Goal: Task Accomplishment & Management: Manage account settings

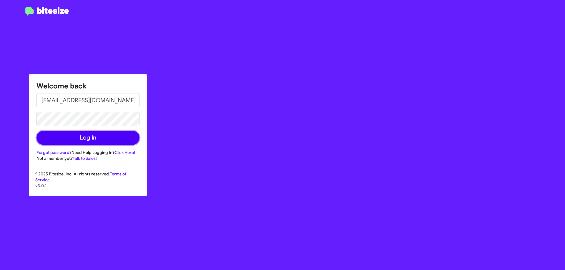
click at [72, 142] on button "Log In" at bounding box center [87, 138] width 103 height 14
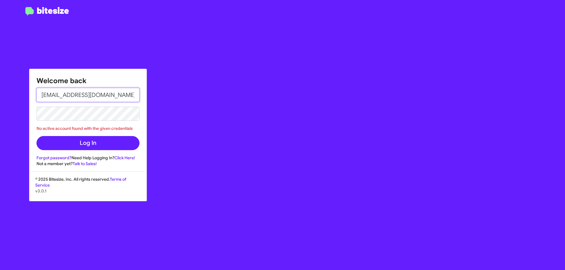
click at [74, 99] on input "[EMAIL_ADDRESS][DOMAIN_NAME]" at bounding box center [87, 95] width 103 height 14
click at [57, 157] on link "Forgot password?" at bounding box center [53, 157] width 35 height 5
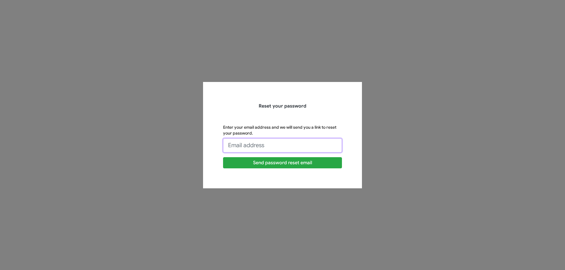
click at [257, 146] on input "Enter your email address and we will send you a link to reset your password." at bounding box center [282, 146] width 119 height 14
type input "[EMAIL_ADDRESS][DOMAIN_NAME]"
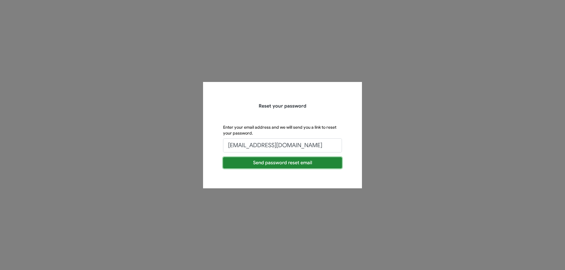
click at [252, 162] on button "Send password reset email" at bounding box center [282, 162] width 119 height 11
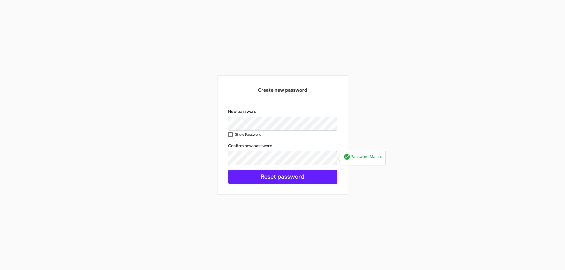
click at [231, 134] on span at bounding box center [230, 134] width 5 height 5
click at [230, 137] on input "Show Password" at bounding box center [230, 137] width 0 height 0
checkbox input "true"
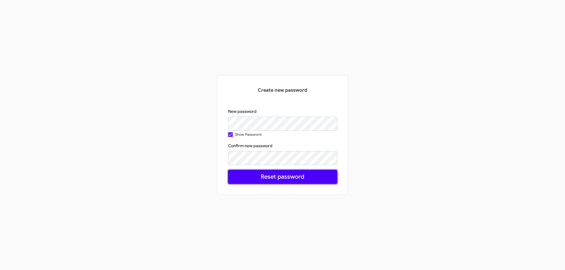
click at [282, 173] on button "Reset password" at bounding box center [282, 177] width 109 height 14
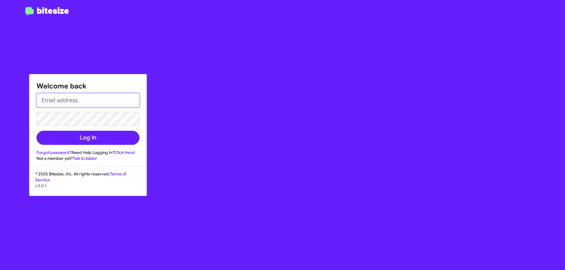
click at [74, 100] on input "email" at bounding box center [87, 100] width 103 height 14
type input "[EMAIL_ADDRESS][DOMAIN_NAME]"
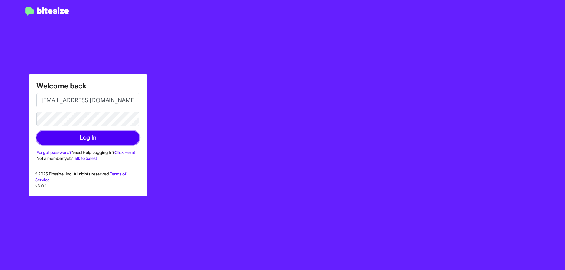
click at [116, 142] on button "Log In" at bounding box center [87, 138] width 103 height 14
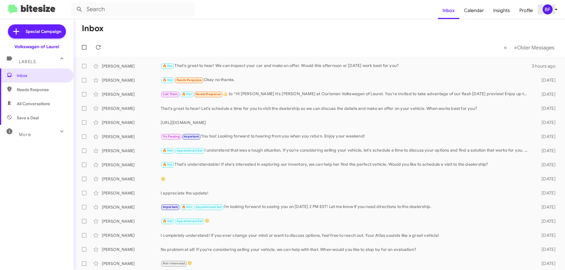
click at [560, 9] on span "BF" at bounding box center [551, 9] width 18 height 10
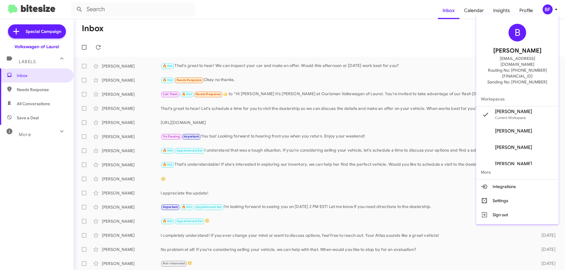
scroll to position [7, 0]
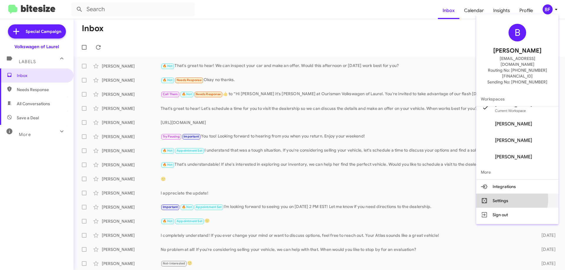
click at [518, 194] on button "Settings" at bounding box center [517, 201] width 82 height 14
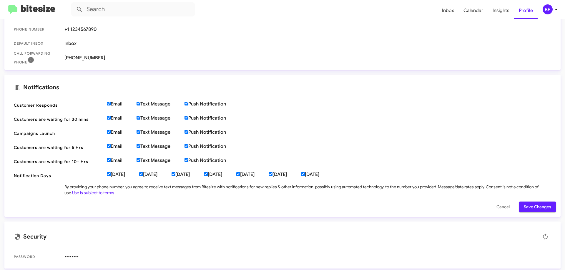
scroll to position [135, 0]
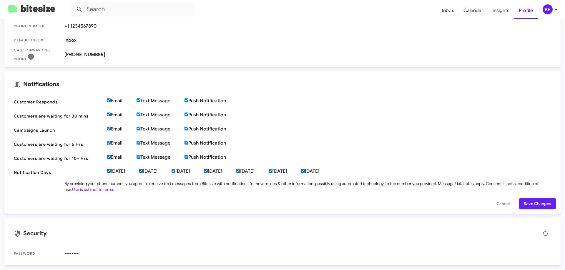
click at [111, 102] on label "Email" at bounding box center [122, 101] width 30 height 6
click at [111, 102] on input "Email" at bounding box center [109, 101] width 4 height 4
click at [131, 101] on label "Email" at bounding box center [122, 101] width 30 height 6
click at [111, 101] on input "Email" at bounding box center [109, 101] width 4 height 4
checkbox input "true"
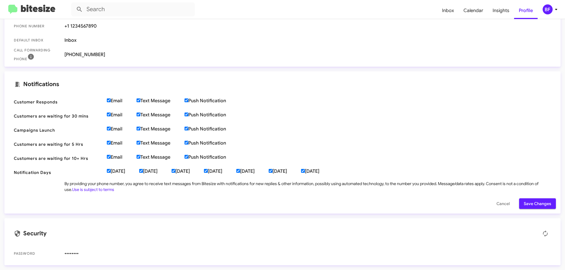
click at [144, 101] on label "Text Message" at bounding box center [161, 101] width 48 height 6
click at [140, 101] on input "Text Message" at bounding box center [139, 101] width 4 height 4
checkbox input "false"
click at [112, 98] on label "Email" at bounding box center [122, 101] width 30 height 6
click at [111, 99] on input "Email" at bounding box center [109, 101] width 4 height 4
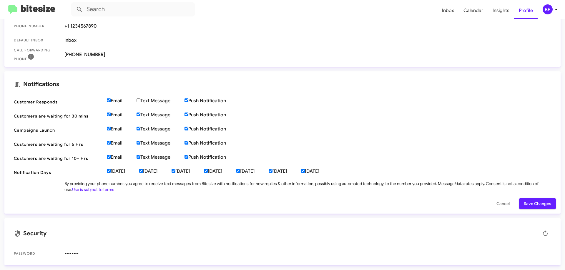
checkbox input "false"
click at [190, 99] on label "Push Notification" at bounding box center [212, 101] width 56 height 6
click at [188, 99] on input "Push Notification" at bounding box center [186, 101] width 4 height 4
checkbox input "false"
click at [189, 111] on span "Customers are waiting for 30 mins Email Text Message Push Notification" at bounding box center [282, 116] width 547 height 14
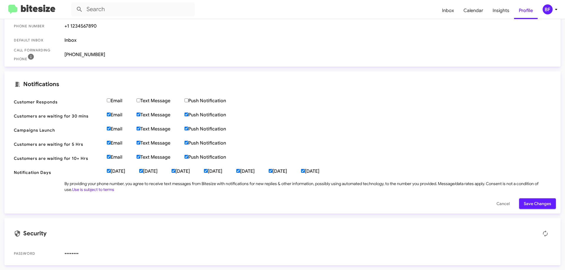
click at [187, 115] on input "Push Notification" at bounding box center [186, 115] width 4 height 4
checkbox input "false"
click at [149, 113] on label "Text Message" at bounding box center [161, 115] width 48 height 6
click at [140, 113] on input "Text Message" at bounding box center [139, 115] width 4 height 4
checkbox input "false"
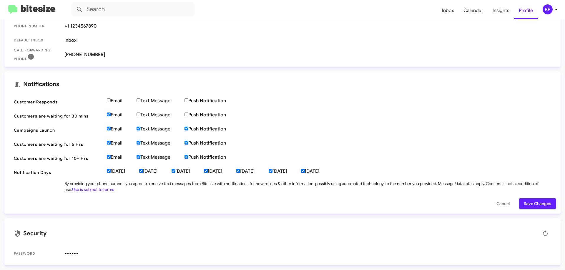
click at [117, 117] on label "Email" at bounding box center [122, 115] width 30 height 6
click at [111, 116] on input "Email" at bounding box center [109, 115] width 4 height 4
checkbox input "false"
click at [116, 125] on span "Campaigns Launch Email Text Message Push Notification" at bounding box center [282, 130] width 547 height 14
click at [118, 127] on label "Email" at bounding box center [122, 129] width 30 height 6
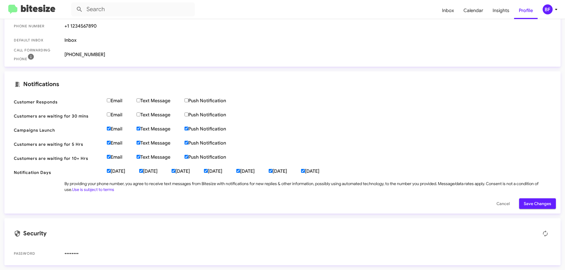
click at [111, 127] on input "Email" at bounding box center [109, 129] width 4 height 4
checkbox input "false"
click at [146, 133] on span "Campaigns Launch Email Text Message Push Notification" at bounding box center [282, 130] width 547 height 14
click at [150, 130] on label "Text Message" at bounding box center [161, 129] width 48 height 6
click at [140, 130] on input "Text Message" at bounding box center [139, 129] width 4 height 4
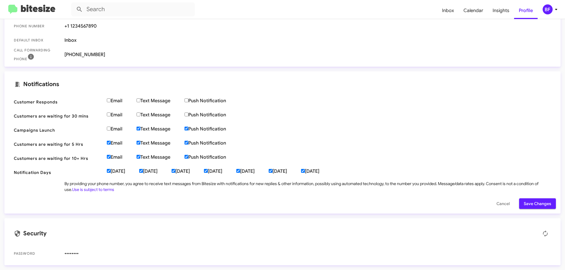
checkbox input "false"
click at [195, 129] on label "Push Notification" at bounding box center [212, 129] width 56 height 6
click at [188, 129] on input "Push Notification" at bounding box center [186, 129] width 4 height 4
checkbox input "false"
click at [196, 142] on label "Push Notification" at bounding box center [212, 143] width 56 height 6
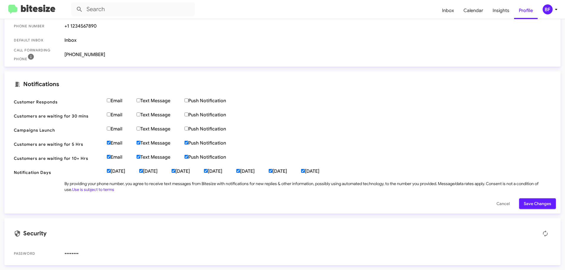
click at [188, 142] on input "Push Notification" at bounding box center [186, 143] width 4 height 4
checkbox input "false"
click at [159, 140] on label "Text Message" at bounding box center [161, 143] width 48 height 6
click at [140, 141] on input "Text Message" at bounding box center [139, 143] width 4 height 4
checkbox input "false"
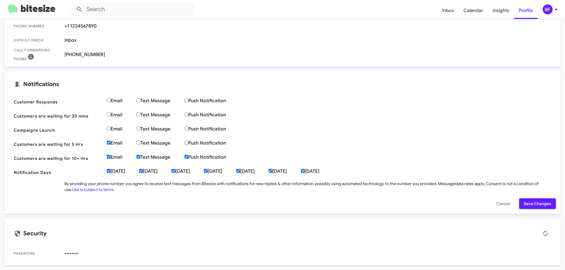
click at [114, 145] on label "Email" at bounding box center [122, 143] width 30 height 6
click at [111, 145] on input "Email" at bounding box center [109, 143] width 4 height 4
checkbox input "false"
click at [118, 153] on span "Customers are waiting for 10+ Hrs Email Text Message Push Notification" at bounding box center [282, 159] width 547 height 14
click at [119, 156] on label "Email" at bounding box center [122, 157] width 30 height 6
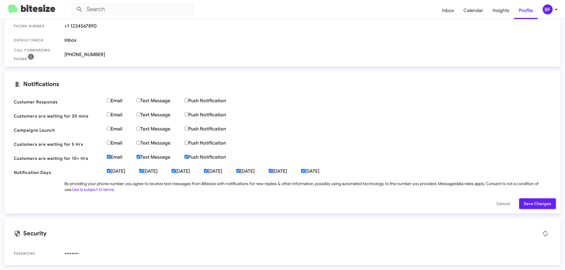
click at [111, 156] on input "Email" at bounding box center [109, 157] width 4 height 4
checkbox input "false"
click at [145, 155] on label "Text Message" at bounding box center [161, 157] width 48 height 6
click at [140, 155] on input "Text Message" at bounding box center [139, 157] width 4 height 4
checkbox input "false"
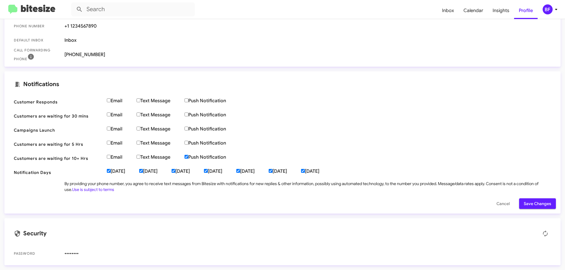
click at [198, 160] on label "Push Notification" at bounding box center [212, 157] width 56 height 6
click at [188, 159] on input "Push Notification" at bounding box center [186, 157] width 4 height 4
checkbox input "false"
click at [125, 174] on label "[DATE]" at bounding box center [123, 172] width 32 height 6
click at [111, 173] on input "[DATE]" at bounding box center [109, 171] width 4 height 4
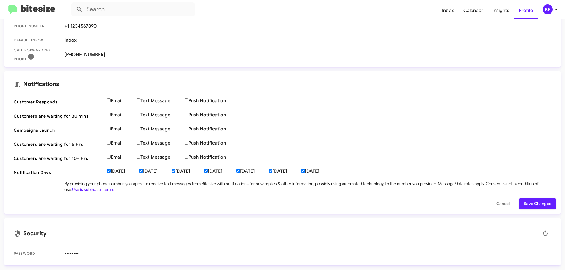
checkbox input "false"
click at [157, 169] on label "[DATE]" at bounding box center [155, 172] width 32 height 6
click at [143, 169] on input "[DATE]" at bounding box center [141, 171] width 4 height 4
click at [172, 172] on label "[DATE]" at bounding box center [155, 172] width 32 height 6
click at [143, 172] on input "[DATE]" at bounding box center [141, 171] width 4 height 4
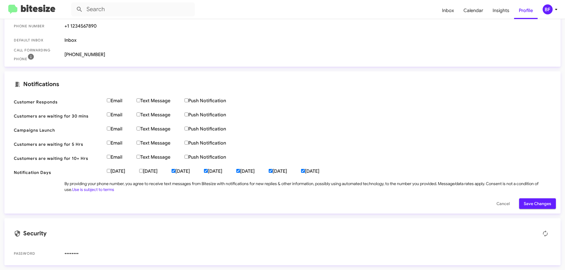
checkbox input "true"
click at [189, 174] on label "[DATE]" at bounding box center [188, 172] width 32 height 6
click at [175, 173] on input "[DATE]" at bounding box center [174, 171] width 4 height 4
checkbox input "false"
drag, startPoint x: 151, startPoint y: 172, endPoint x: 202, endPoint y: 170, distance: 50.9
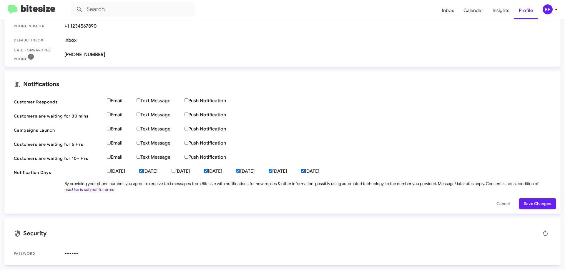
click at [151, 172] on label "[DATE]" at bounding box center [155, 172] width 32 height 6
click at [143, 172] on input "[DATE]" at bounding box center [141, 171] width 4 height 4
checkbox input "false"
click at [234, 171] on label "[DATE]" at bounding box center [220, 172] width 32 height 6
click at [208, 171] on input "[DATE]" at bounding box center [206, 171] width 4 height 4
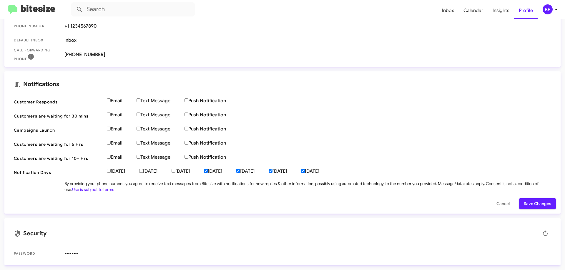
checkbox input "false"
click at [269, 171] on label "[DATE]" at bounding box center [252, 172] width 32 height 6
click at [240, 171] on input "[DATE]" at bounding box center [238, 171] width 4 height 4
checkbox input "false"
click at [301, 172] on label "[DATE]" at bounding box center [285, 172] width 32 height 6
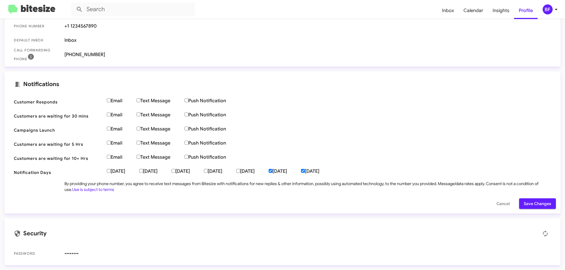
click at [272, 172] on input "[DATE]" at bounding box center [271, 171] width 4 height 4
checkbox input "false"
click at [333, 170] on label "[DATE]" at bounding box center [317, 172] width 32 height 6
click at [305, 170] on input "[DATE]" at bounding box center [303, 171] width 4 height 4
checkbox input "false"
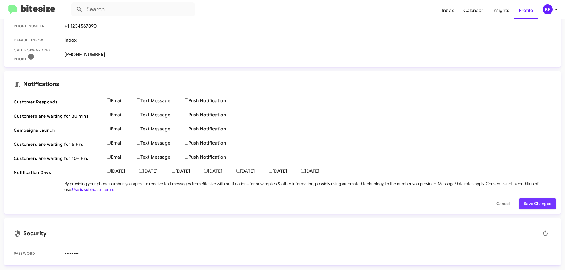
click at [529, 201] on span "Save Changes" at bounding box center [537, 204] width 27 height 11
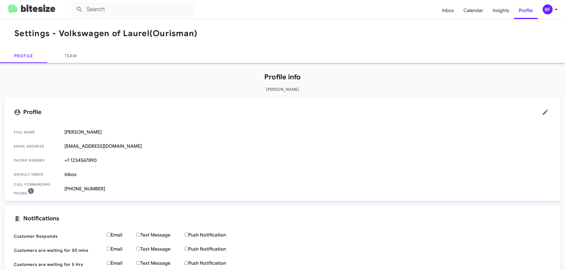
scroll to position [0, 0]
click at [42, 6] on img at bounding box center [31, 10] width 47 height 10
